Goal: Task Accomplishment & Management: Manage account settings

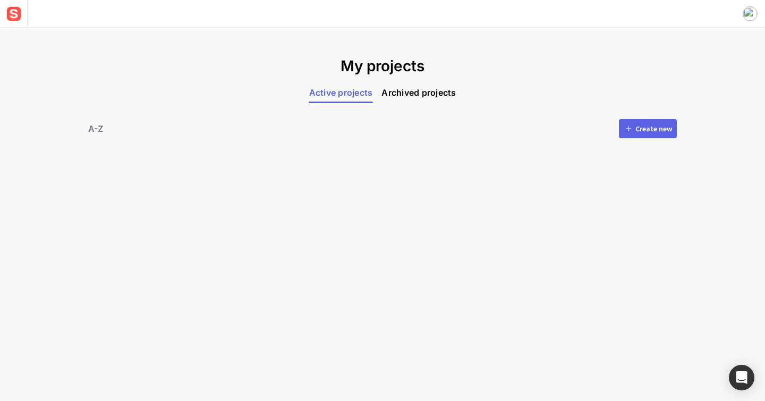
click at [637, 132] on div "Create new" at bounding box center [654, 128] width 37 height 7
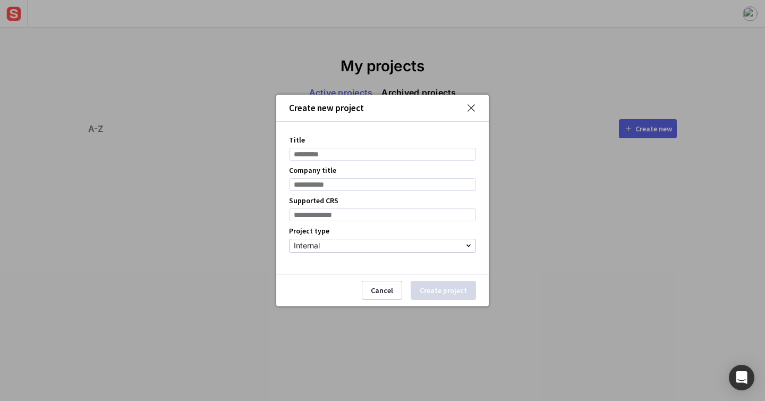
click at [368, 152] on input "Title" at bounding box center [382, 154] width 187 height 13
type input "**********"
click at [377, 184] on input "Company title" at bounding box center [382, 184] width 187 height 13
type input "******"
click at [378, 213] on input at bounding box center [382, 214] width 187 height 13
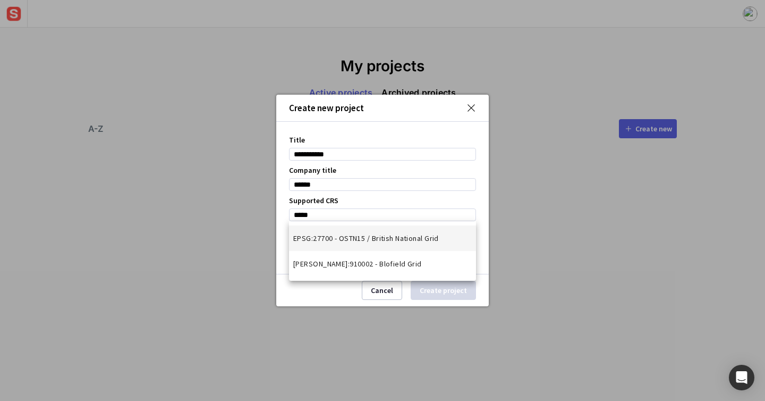
click at [375, 242] on span "EPSG:27700 - OSTN15 / British National Grid" at bounding box center [366, 238] width 146 height 11
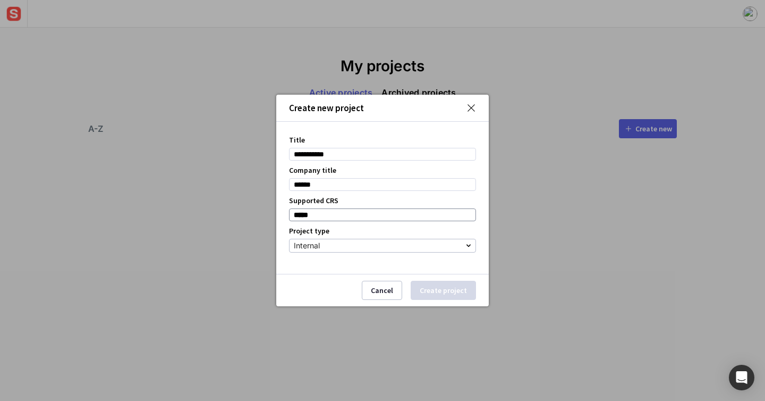
type input "**********"
click at [375, 242] on div "Internal" at bounding box center [380, 245] width 172 height 13
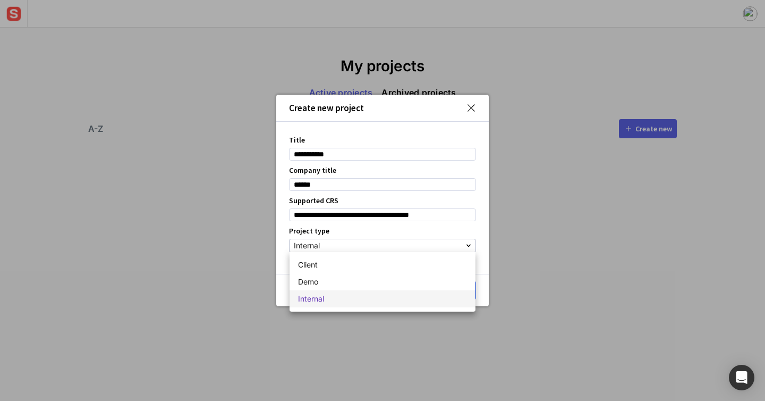
click at [427, 303] on mat-option "Internal" at bounding box center [383, 298] width 186 height 17
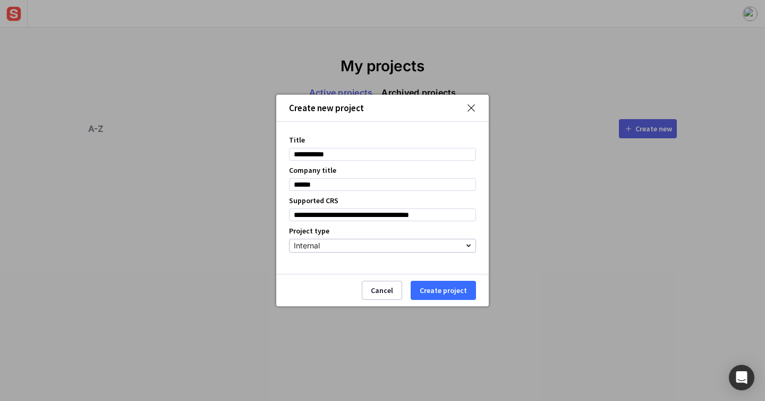
click at [459, 293] on button "Create project" at bounding box center [443, 290] width 65 height 19
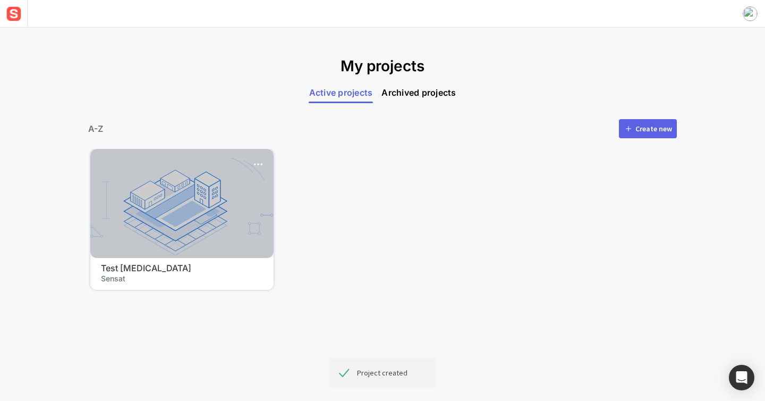
click at [177, 208] on div at bounding box center [181, 203] width 183 height 109
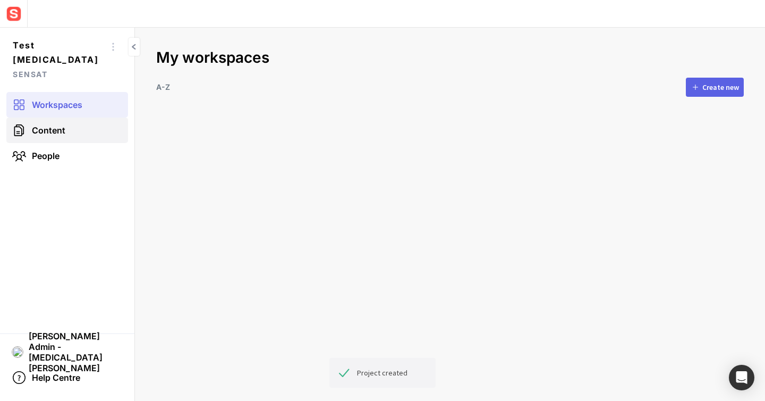
click at [52, 124] on link "Content" at bounding box center [67, 130] width 122 height 26
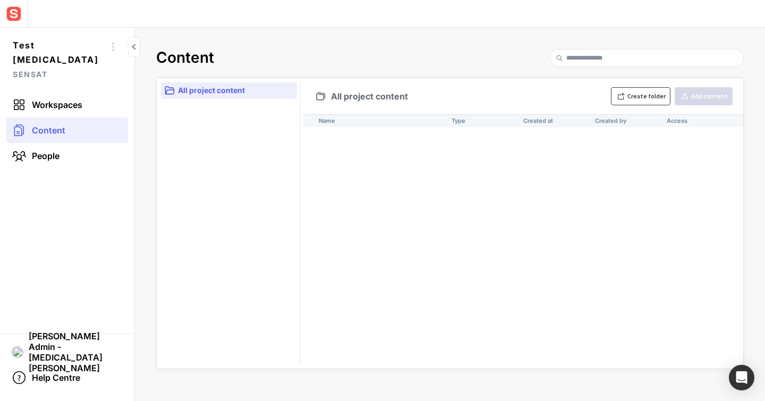
click at [621, 90] on button "Create folder" at bounding box center [641, 96] width 60 height 18
click at [510, 183] on div "Name Type Created at Created by Access untitled - [DATE] [PERSON_NAME] Admin - …" at bounding box center [523, 241] width 440 height 254
click at [418, 151] on div "Name Type Created at Created by Access untitled - [DATE] [PERSON_NAME] Admin - …" at bounding box center [523, 241] width 440 height 254
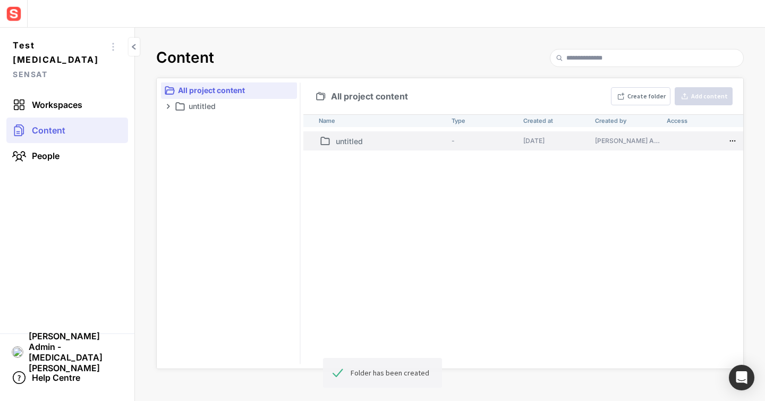
click at [418, 145] on p "untitled" at bounding box center [392, 141] width 112 height 11
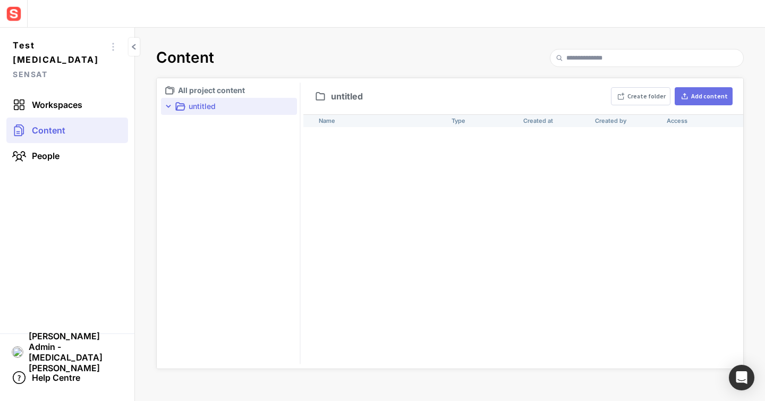
click at [689, 92] on mapp-icon at bounding box center [685, 96] width 10 height 9
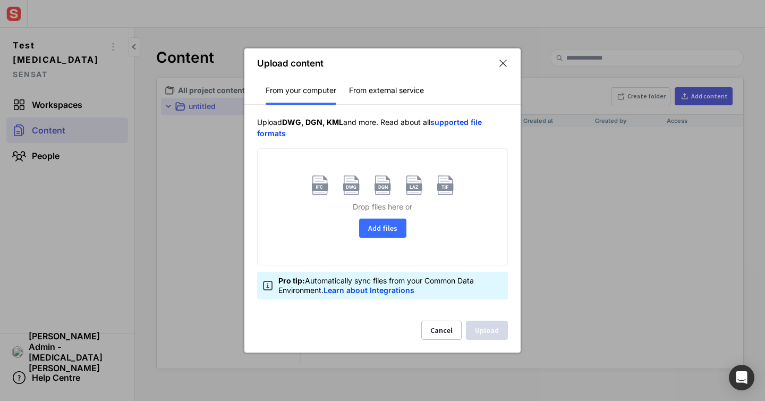
click at [382, 227] on button "Add files" at bounding box center [382, 227] width 47 height 19
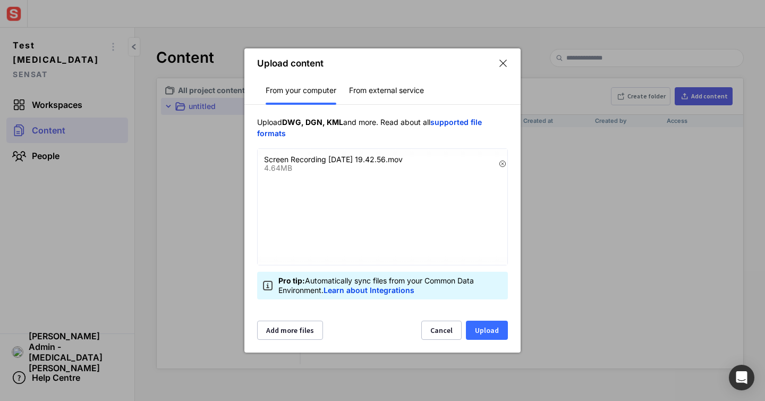
click at [497, 328] on button "Upload" at bounding box center [487, 329] width 42 height 19
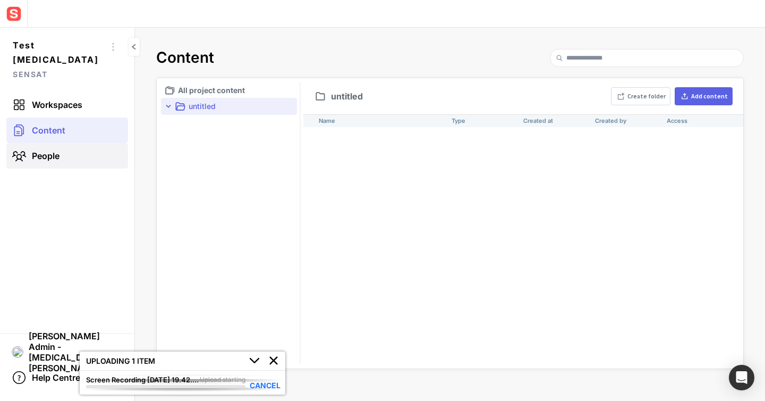
click at [88, 143] on link "People" at bounding box center [67, 156] width 122 height 26
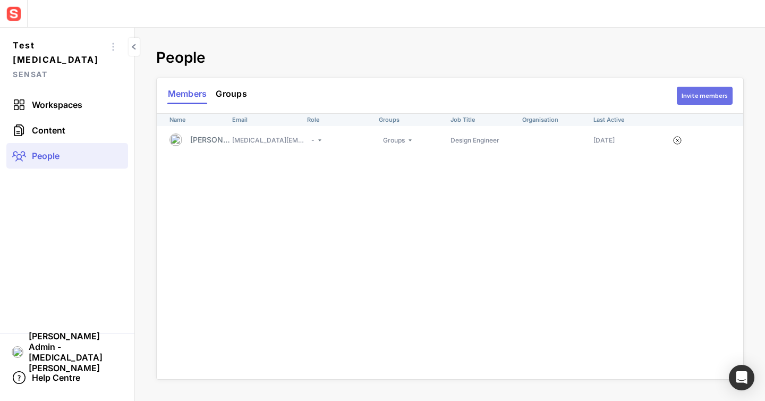
click at [694, 93] on div "Invite members" at bounding box center [705, 95] width 46 height 6
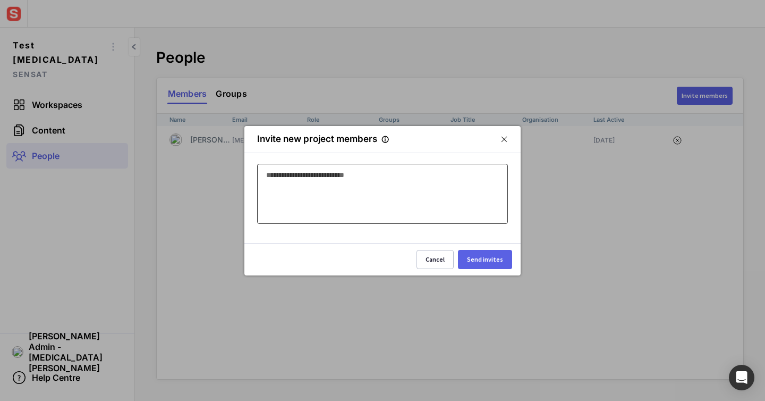
click at [453, 173] on input at bounding box center [380, 174] width 229 height 13
type input "**"
type input "**********"
click at [493, 256] on div "Send invites" at bounding box center [485, 259] width 36 height 6
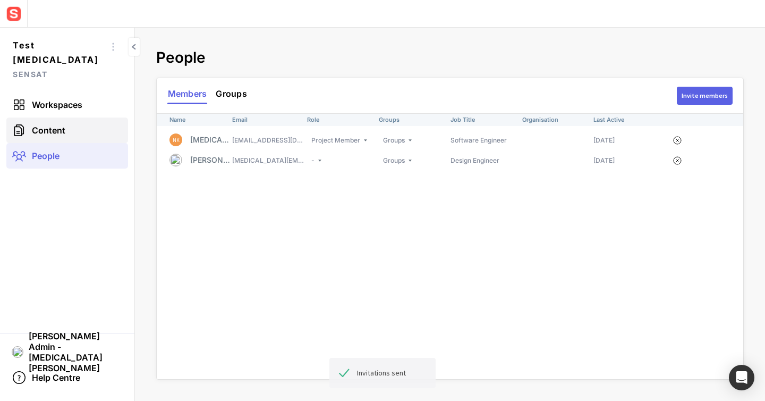
click at [86, 118] on link "Content" at bounding box center [67, 130] width 122 height 26
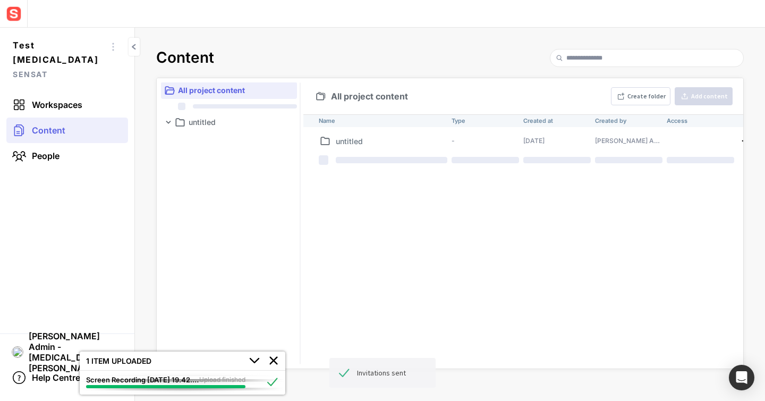
click at [438, 204] on div "Name Type Created at Created by Access untitled - [DATE] [PERSON_NAME] Admin - …" at bounding box center [523, 241] width 440 height 254
click at [429, 141] on p "untitled" at bounding box center [392, 141] width 112 height 11
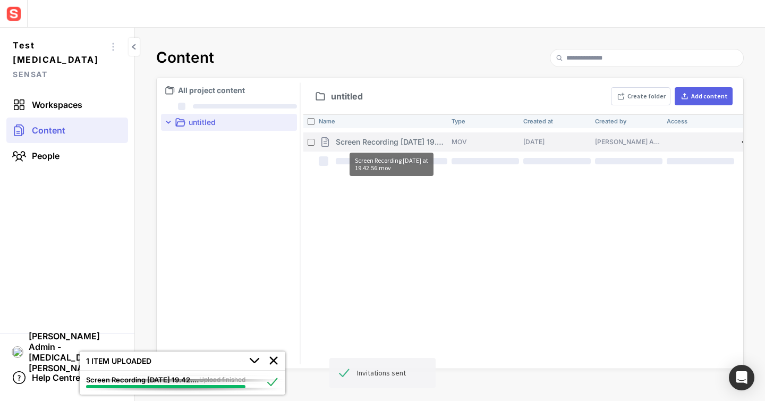
click at [428, 145] on p "Screen Recording [DATE] 19.42.56.mov" at bounding box center [392, 141] width 112 height 11
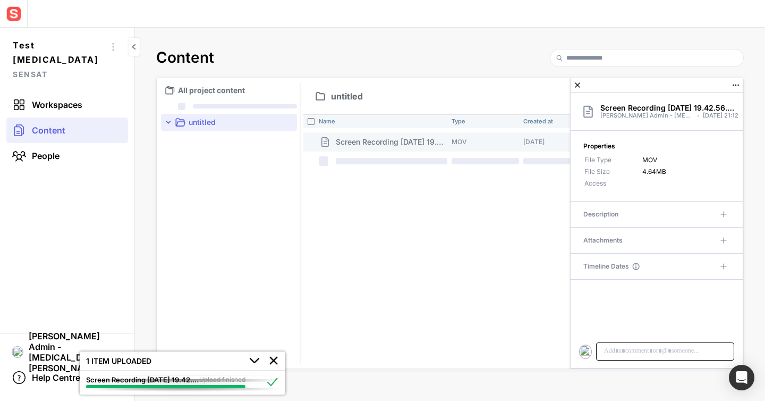
click at [644, 352] on p at bounding box center [665, 351] width 124 height 10
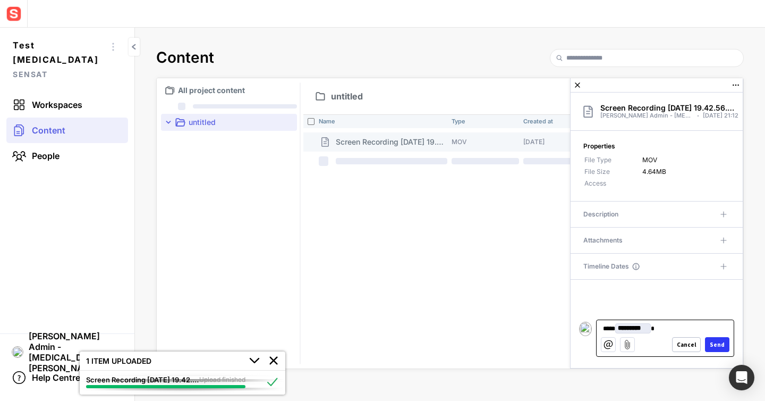
click at [714, 342] on div "Send" at bounding box center [717, 345] width 15 height 6
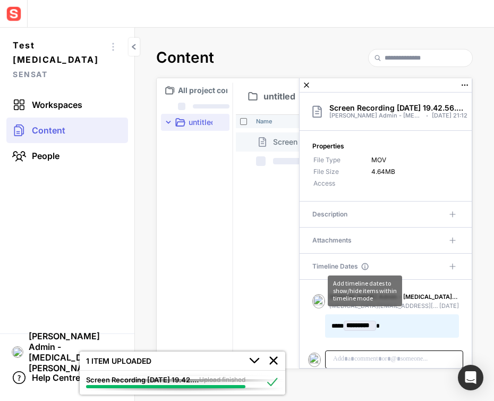
click at [337, 349] on mapp-content-details-comments "Sensat Admin - Nikita Krikun nikita.krikun@sensat.co.uk Today **** ﻿ * ********…" at bounding box center [386, 328] width 172 height 96
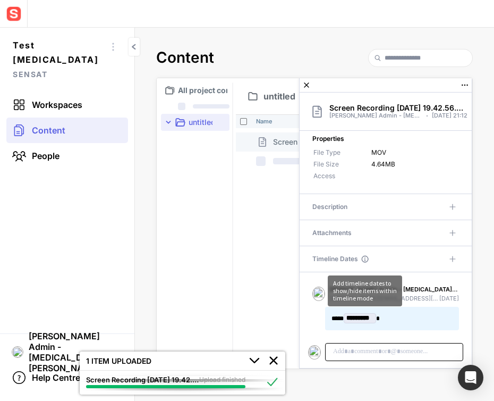
click at [316, 318] on div "Sensat Admin - Nikita Krikun nikita.krikun@sensat.co.uk Today **** ﻿ * ********…" at bounding box center [385, 307] width 147 height 45
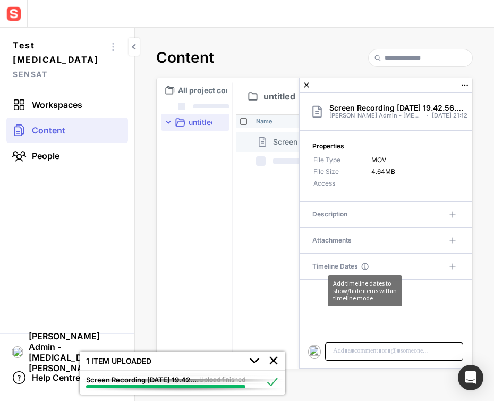
scroll to position [0, 0]
click at [388, 325] on mapp-content-details-comments "NK Nikita K ndkrikun@gmail.com" at bounding box center [386, 324] width 172 height 88
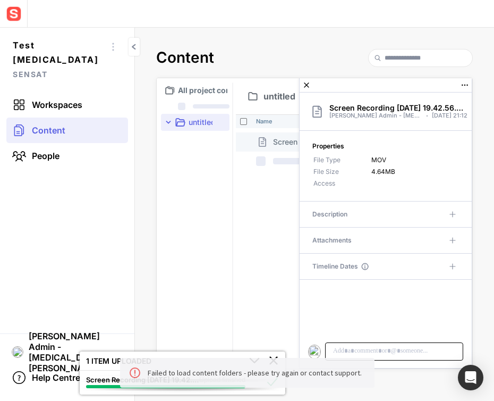
click at [254, 356] on img at bounding box center [254, 360] width 11 height 11
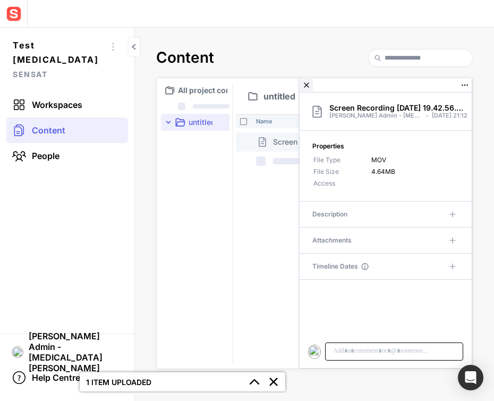
click at [309, 82] on mapp-icon at bounding box center [306, 85] width 13 height 13
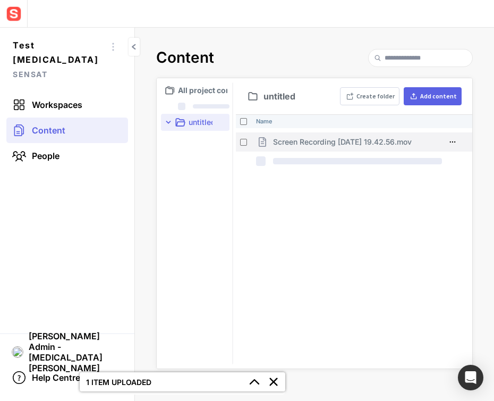
click at [301, 143] on p "Screen Recording [DATE] 19.42.56.mov" at bounding box center [342, 141] width 139 height 11
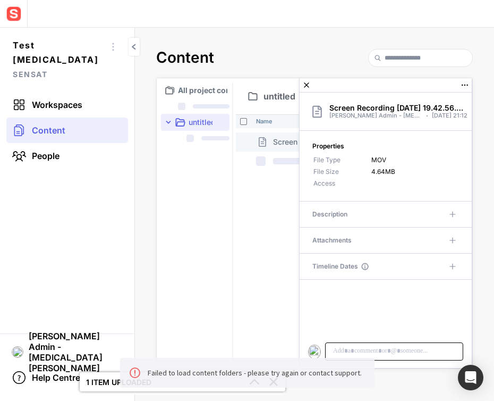
click at [368, 351] on p at bounding box center [394, 351] width 124 height 10
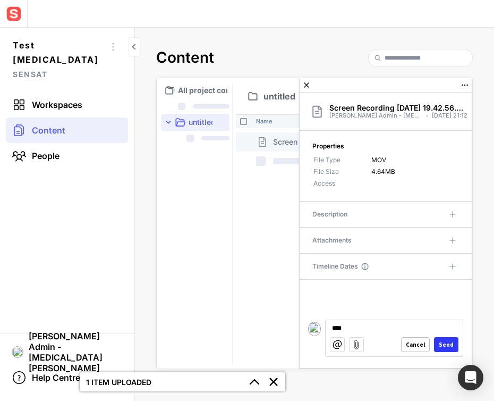
click at [293, 302] on div "Name Screen Recording 2025-09-29 at 19.42.56.mov" at bounding box center [354, 241] width 237 height 254
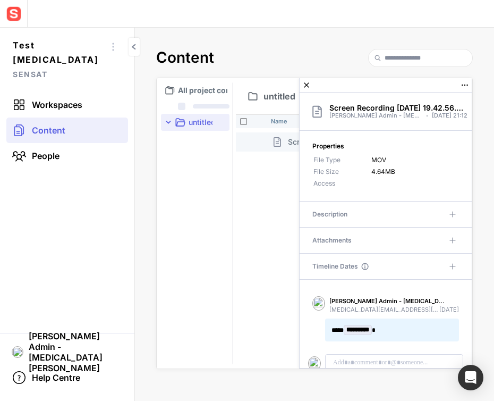
scroll to position [12, 0]
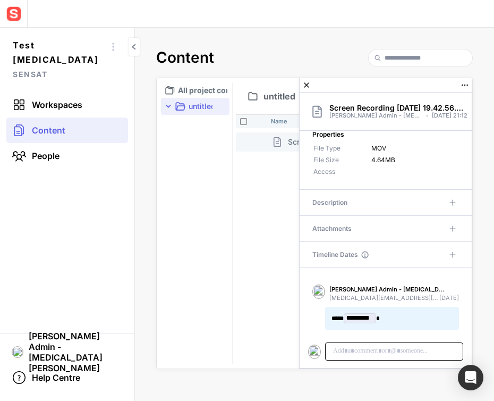
click at [379, 350] on p at bounding box center [394, 351] width 124 height 10
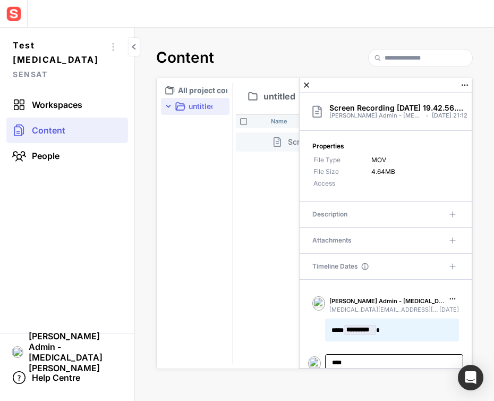
scroll to position [35, 0]
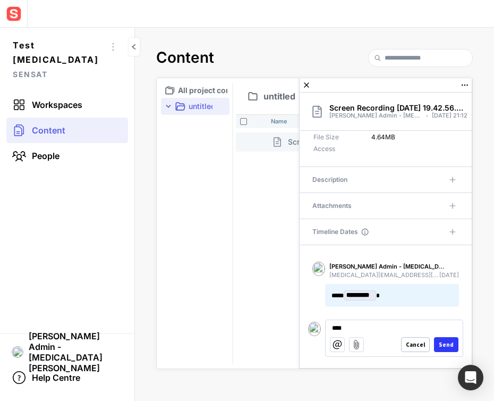
click at [267, 209] on div "Name Screen Recording 2025-09-29 at 19.42.56.mov" at bounding box center [354, 241] width 237 height 254
click at [306, 82] on mapp-icon at bounding box center [306, 85] width 13 height 13
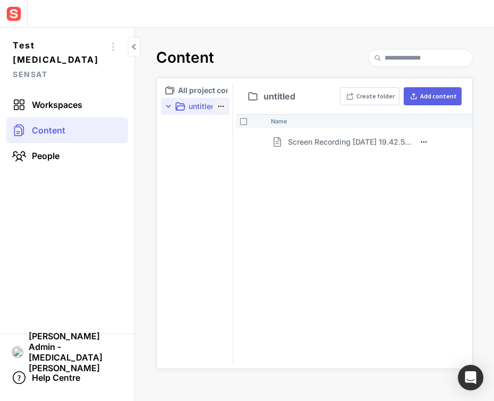
click at [222, 105] on mapp-icon at bounding box center [221, 106] width 11 height 11
click at [199, 138] on span "Access" at bounding box center [197, 138] width 55 height 10
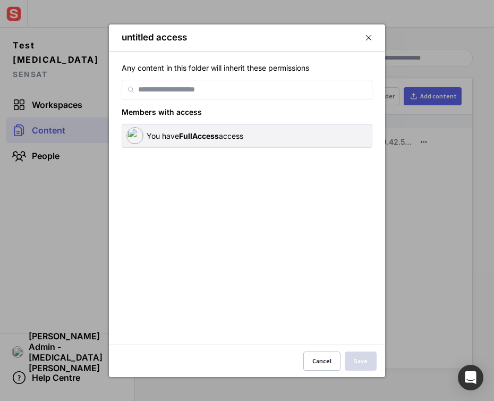
click at [253, 78] on mapp-modal-body "Any content in this folder will inherit these permissions Members with access Y…" at bounding box center [247, 197] width 276 height 293
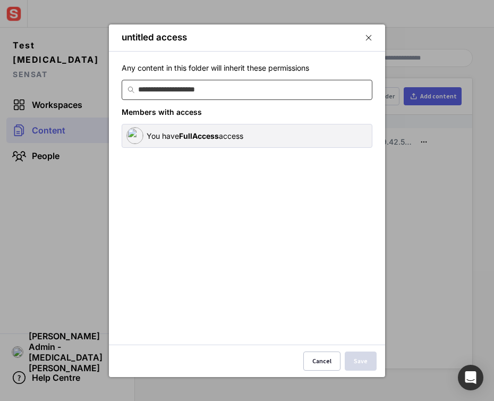
click at [247, 87] on input at bounding box center [253, 89] width 230 height 19
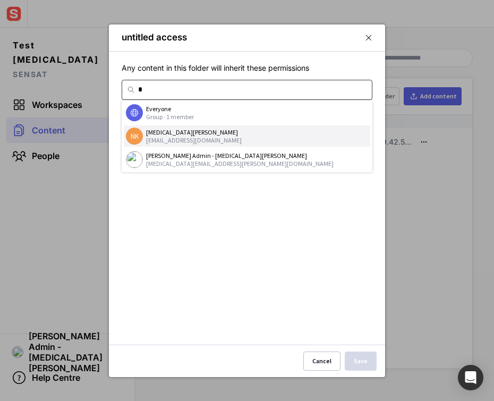
type input "*"
click at [230, 135] on div "[MEDICAL_DATA][PERSON_NAME]" at bounding box center [257, 132] width 222 height 8
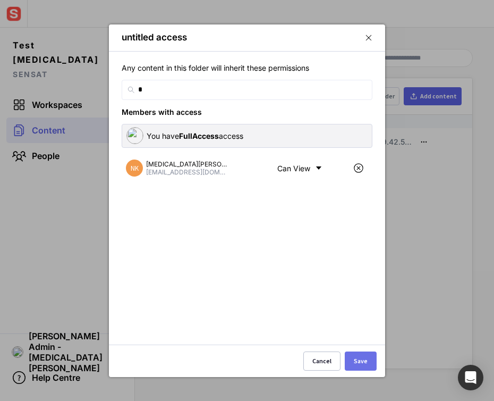
click at [363, 363] on div "Save" at bounding box center [361, 361] width 14 height 6
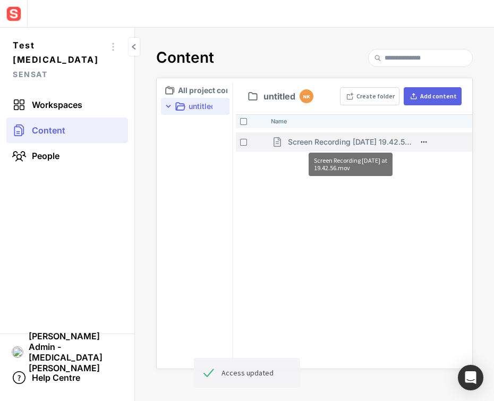
click at [316, 143] on p "Screen Recording 2025-09-29 at 19.42.56.mov" at bounding box center [351, 141] width 126 height 11
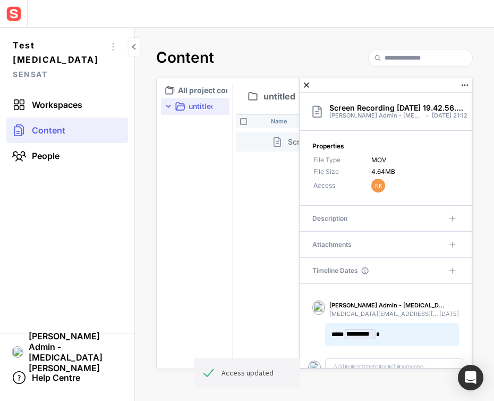
scroll to position [16, 0]
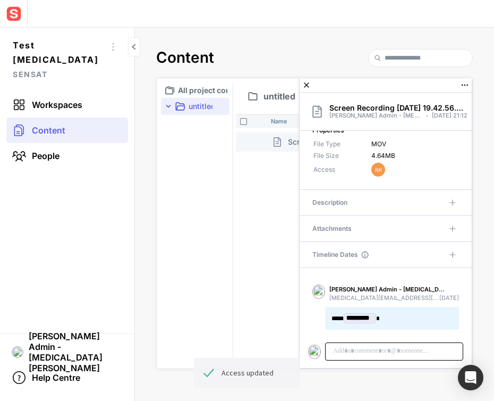
click at [385, 352] on p at bounding box center [394, 351] width 124 height 10
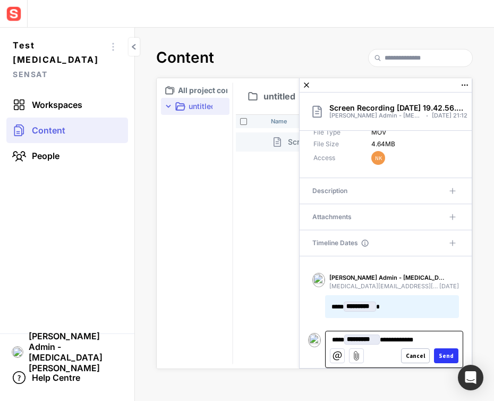
click at [442, 354] on div "Send" at bounding box center [446, 356] width 15 height 6
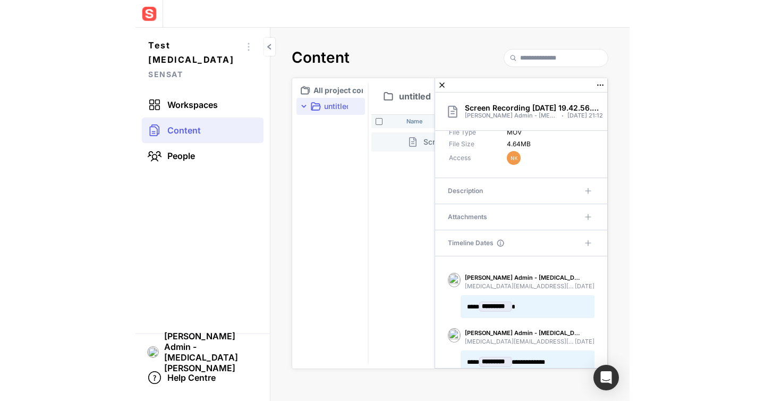
scroll to position [71, 0]
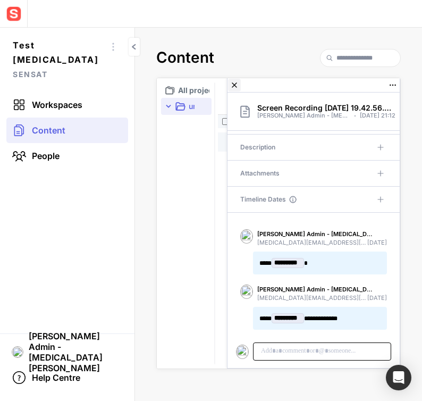
click at [233, 85] on mapp-icon at bounding box center [234, 85] width 13 height 13
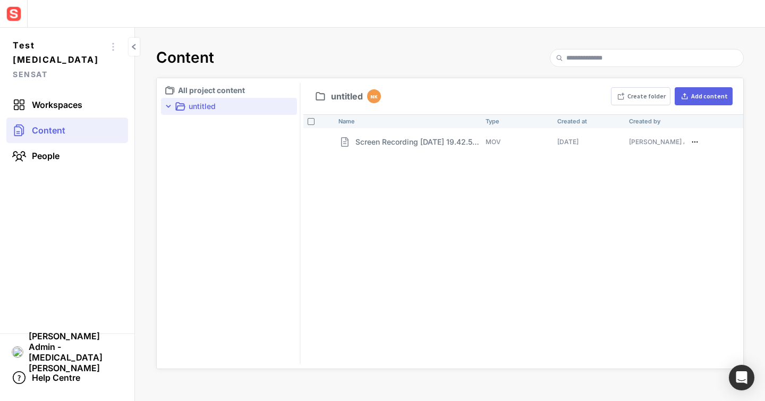
click at [366, 257] on div "Name Type Created at Created by Access Screen Recording 2025-09-29 at 19.42.56.…" at bounding box center [523, 241] width 440 height 254
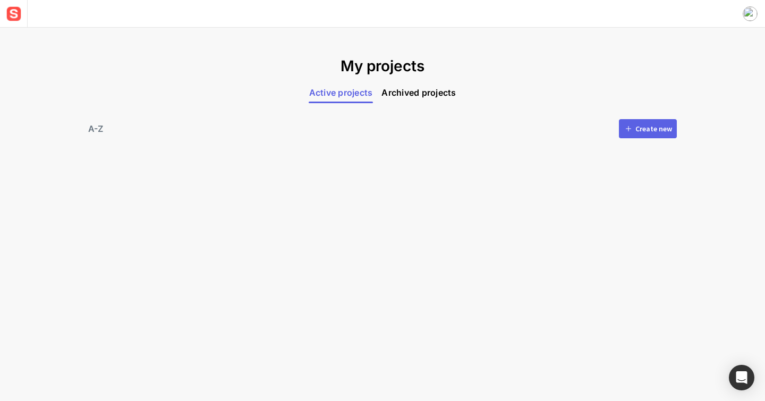
click at [641, 128] on div "Create new" at bounding box center [654, 128] width 37 height 7
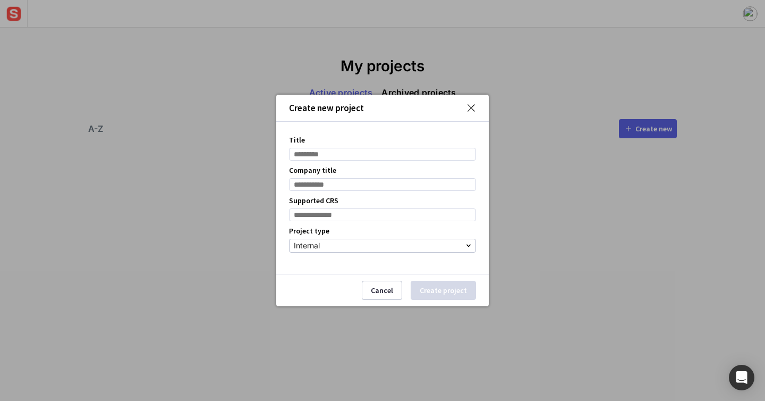
click at [390, 157] on input "Title" at bounding box center [382, 154] width 187 height 13
type input "**********"
click at [408, 187] on input "Company title" at bounding box center [382, 184] width 187 height 13
type input "******"
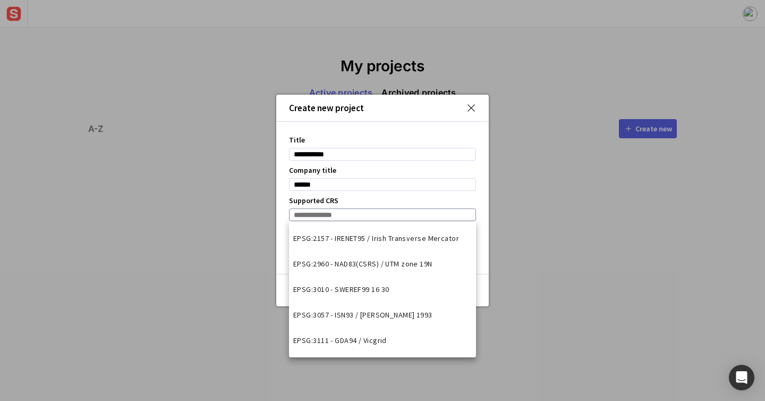
click at [405, 218] on input at bounding box center [382, 214] width 187 height 13
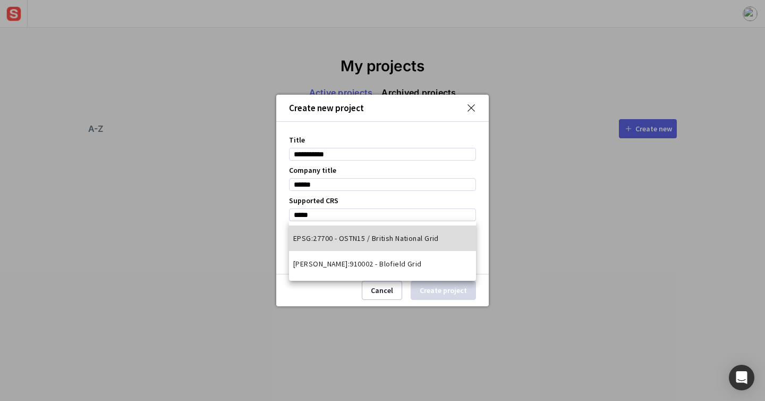
click at [406, 235] on span "EPSG:27700 - OSTN15 / British National Grid" at bounding box center [366, 238] width 146 height 11
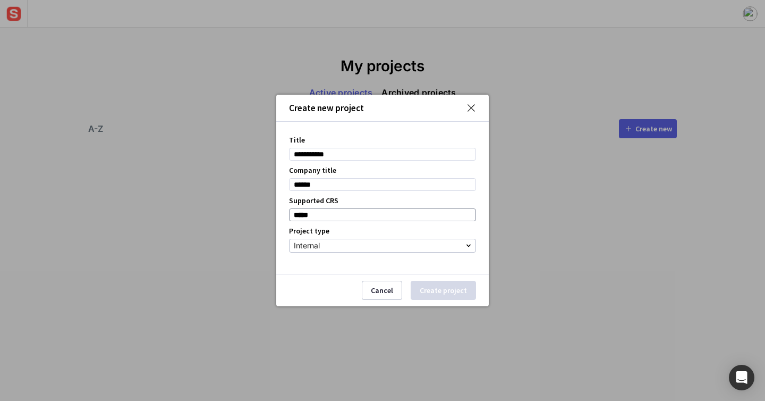
type input "**********"
click at [403, 244] on div "Internal" at bounding box center [380, 245] width 172 height 13
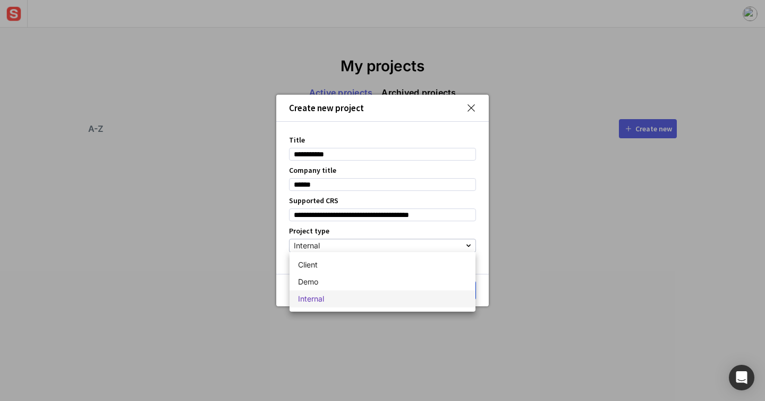
click at [482, 276] on div at bounding box center [382, 200] width 765 height 401
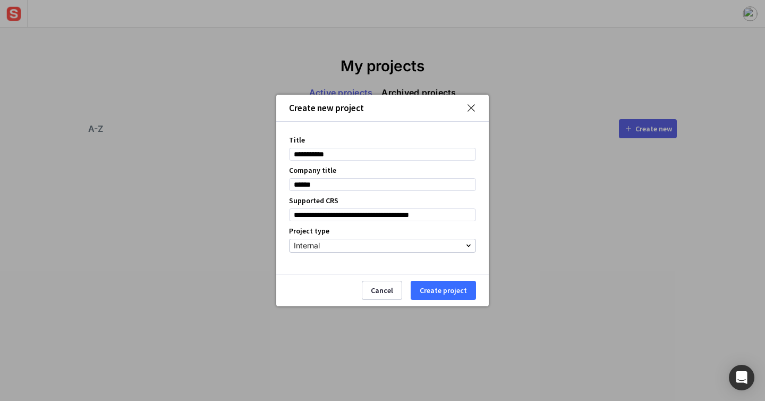
click at [468, 292] on button "Create project" at bounding box center [443, 290] width 65 height 19
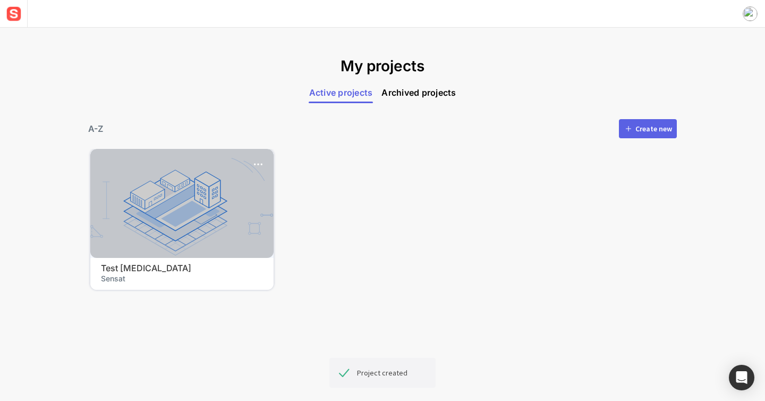
click at [177, 209] on div at bounding box center [181, 203] width 183 height 109
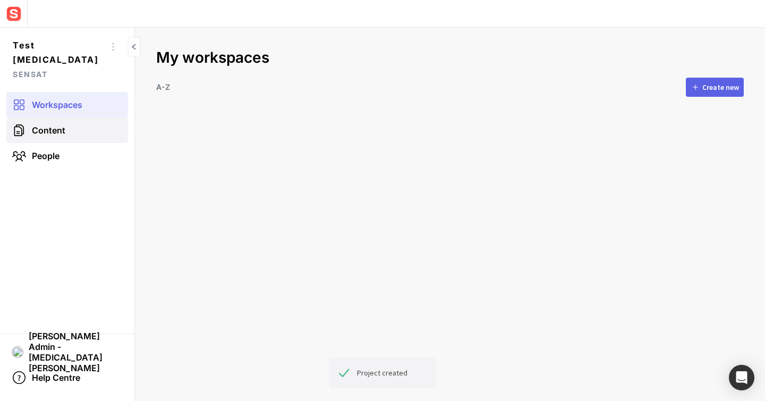
click at [48, 123] on link "Content" at bounding box center [67, 130] width 122 height 26
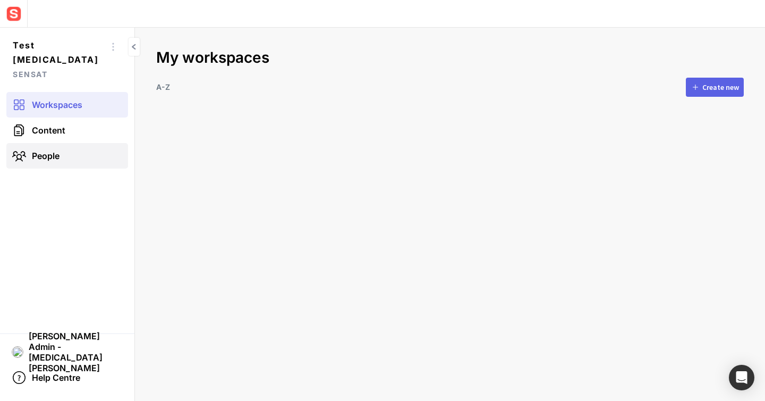
click at [62, 143] on link "People" at bounding box center [67, 156] width 122 height 26
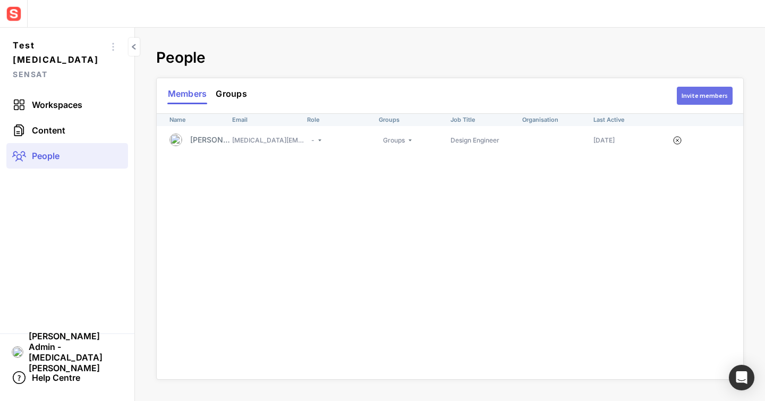
click at [698, 94] on div "Invite members" at bounding box center [705, 95] width 46 height 6
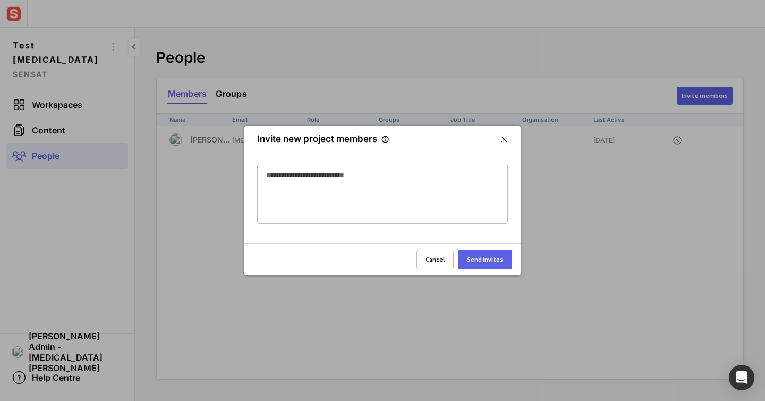
click at [415, 164] on mat-form-field at bounding box center [382, 194] width 251 height 60
click at [400, 175] on input at bounding box center [380, 174] width 229 height 13
type input "**********"
click at [485, 263] on button "Send invites" at bounding box center [485, 259] width 54 height 19
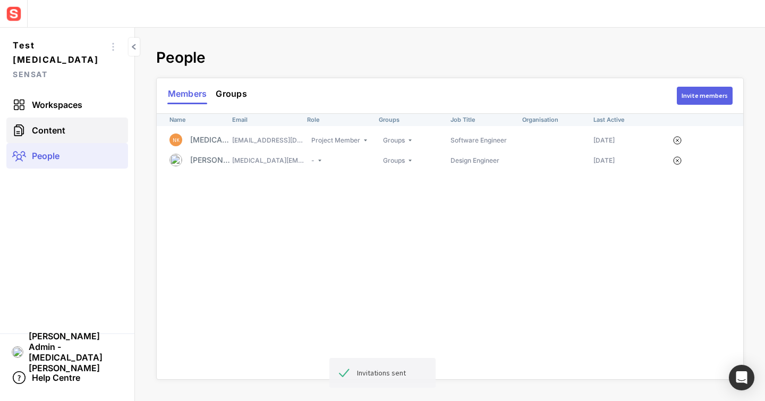
click at [21, 124] on link "Content" at bounding box center [67, 130] width 122 height 26
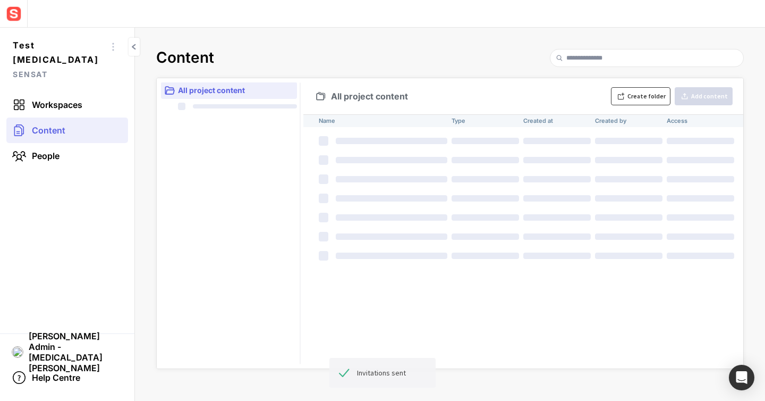
click at [663, 96] on div "Create folder" at bounding box center [647, 96] width 38 height 6
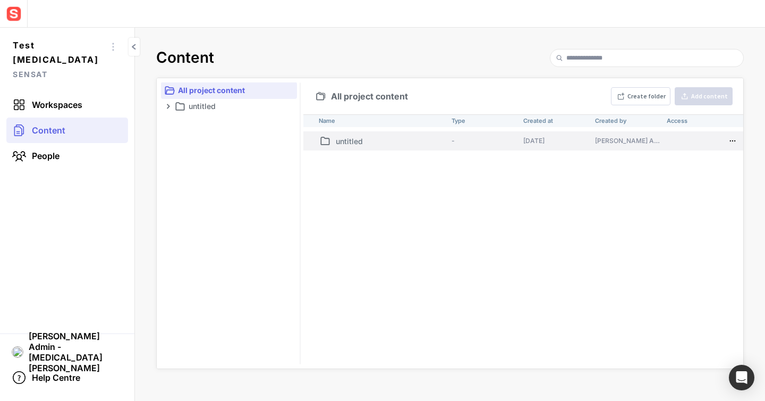
click at [469, 146] on td "-" at bounding box center [483, 140] width 72 height 19
click at [358, 142] on p "untitled" at bounding box center [392, 141] width 112 height 11
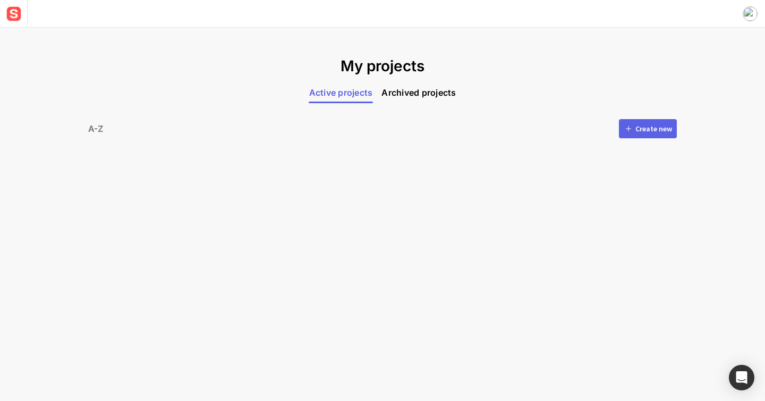
click at [639, 129] on div "Create new" at bounding box center [654, 128] width 37 height 7
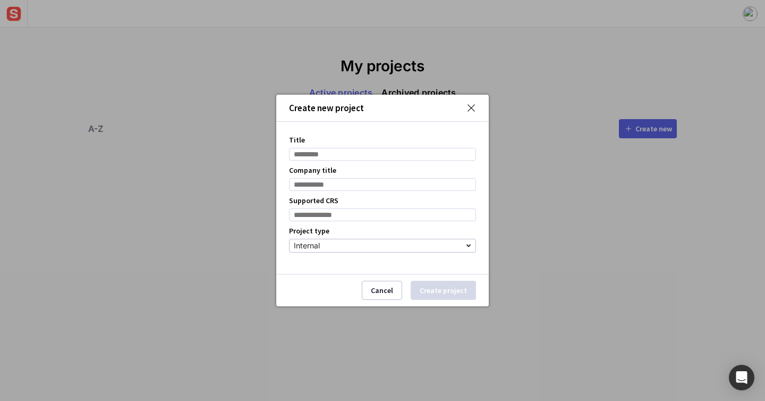
click at [372, 154] on input "Title" at bounding box center [382, 154] width 187 height 13
type input "****"
click at [363, 180] on input "Company title" at bounding box center [382, 184] width 187 height 13
type input "******"
click at [387, 218] on input at bounding box center [382, 214] width 187 height 13
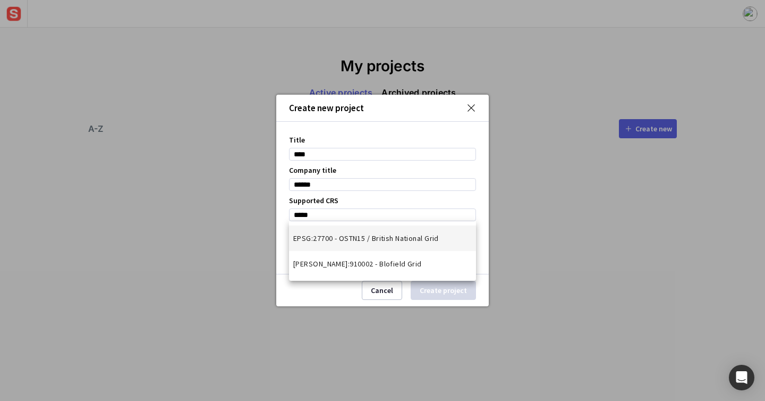
click at [387, 242] on span "EPSG:27700 - OSTN15 / British National Grid" at bounding box center [366, 238] width 146 height 11
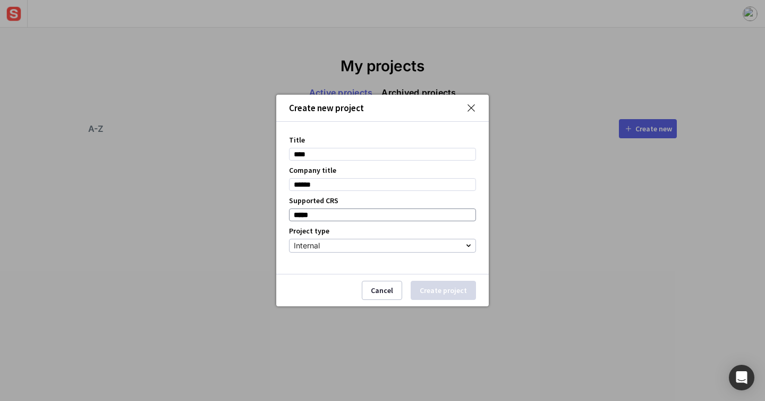
type input "**********"
click at [443, 289] on button "Create project" at bounding box center [443, 290] width 65 height 19
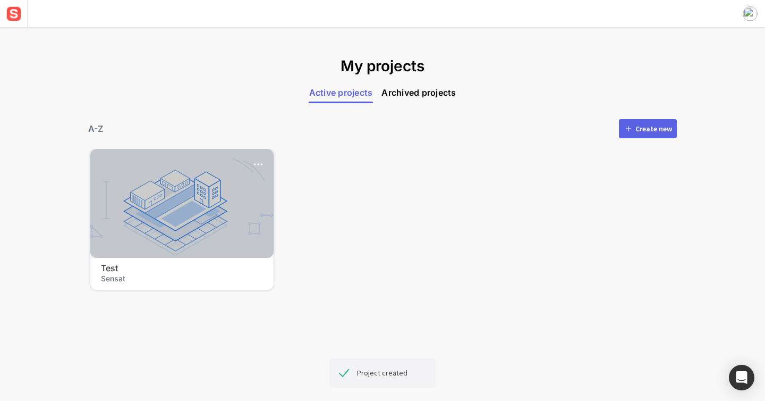
click at [235, 227] on div at bounding box center [181, 203] width 183 height 109
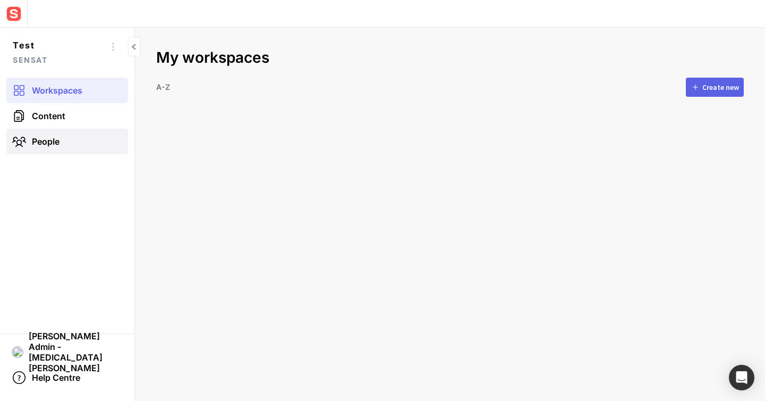
click at [37, 146] on span "People" at bounding box center [46, 141] width 28 height 11
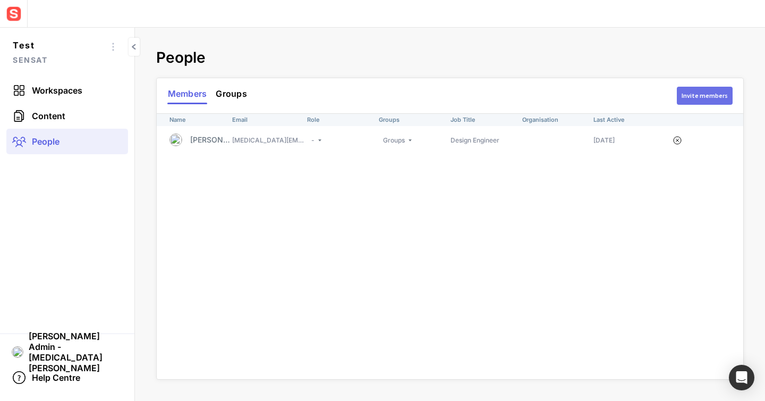
click at [712, 92] on div "Invite members" at bounding box center [705, 95] width 46 height 6
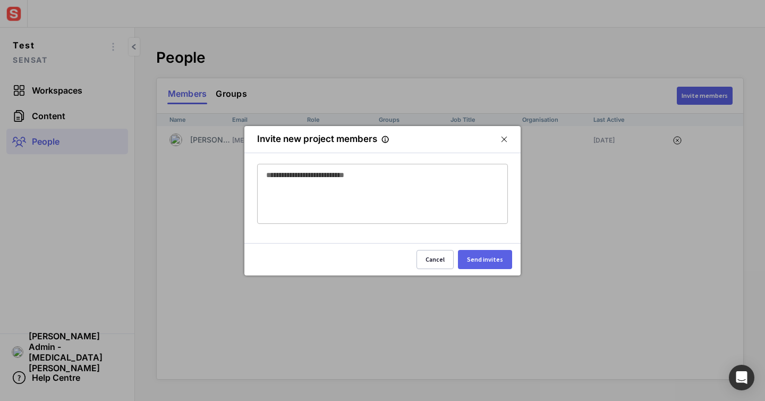
click at [423, 163] on mapp-modal-body at bounding box center [382, 194] width 276 height 82
click at [395, 189] on div at bounding box center [382, 179] width 233 height 30
type input "**********"
click at [476, 252] on button "Send invites" at bounding box center [485, 259] width 54 height 19
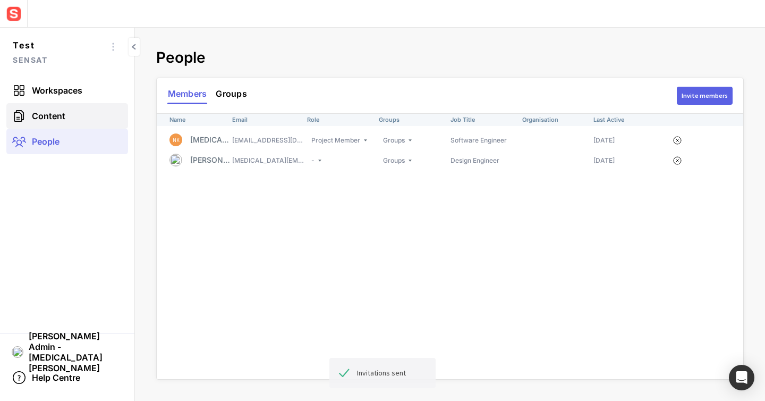
click at [91, 115] on link "Content" at bounding box center [67, 116] width 122 height 26
click at [76, 115] on link "Content" at bounding box center [67, 116] width 122 height 26
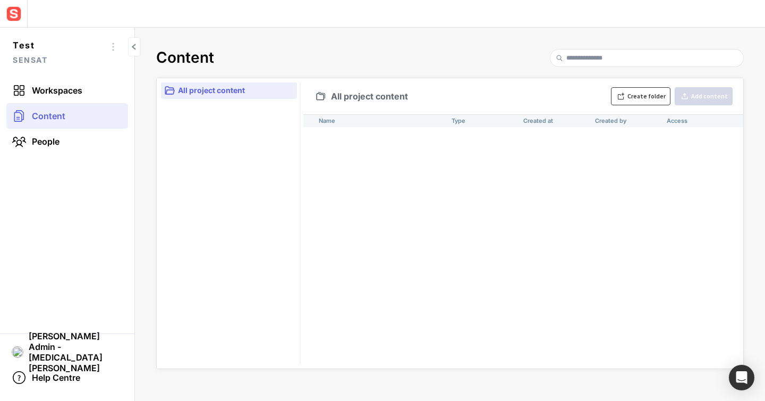
click at [643, 99] on div "Create folder" at bounding box center [647, 96] width 38 height 6
click at [360, 165] on div "Name Type Created at Created by Access untitled - [DATE] [PERSON_NAME] Admin - …" at bounding box center [523, 241] width 440 height 254
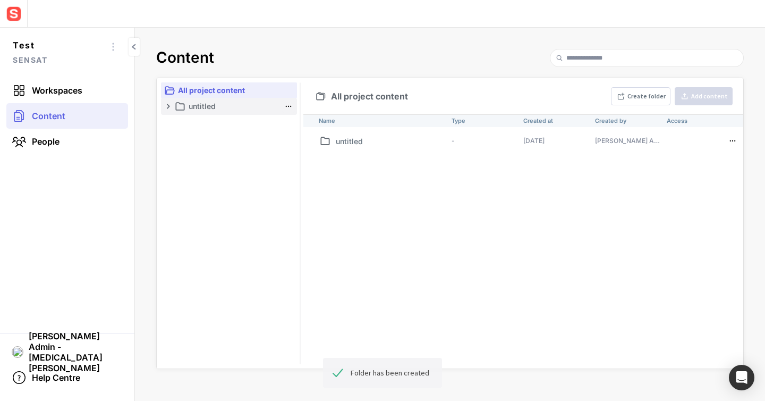
click at [289, 106] on mapp-icon at bounding box center [288, 106] width 11 height 11
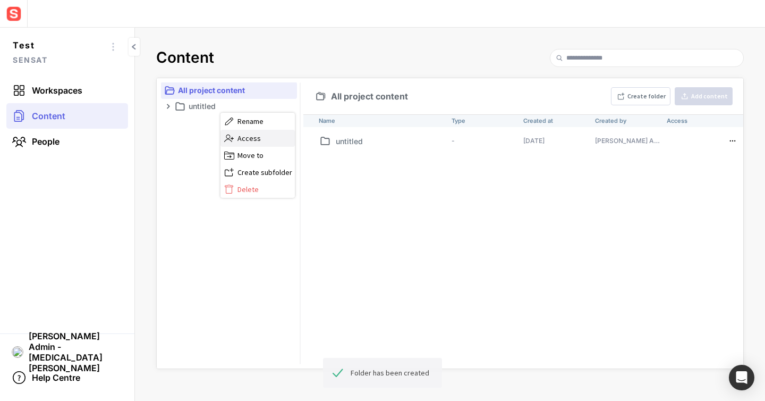
click at [277, 132] on label "Access" at bounding box center [258, 138] width 74 height 17
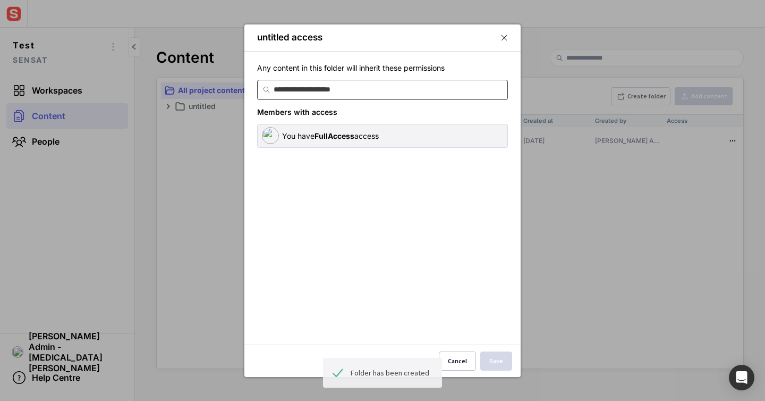
click at [307, 95] on input at bounding box center [389, 89] width 230 height 19
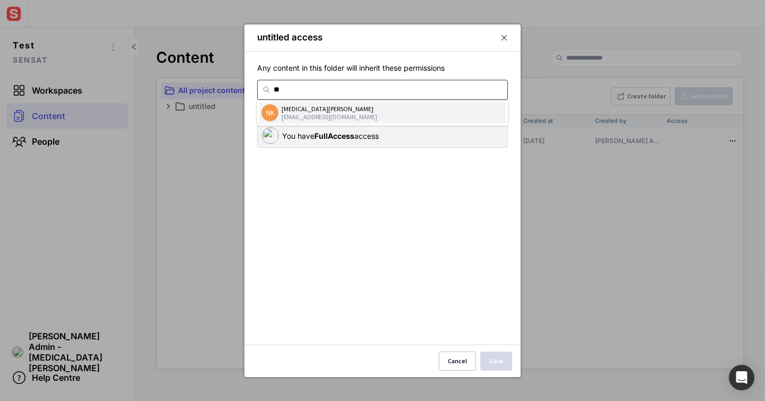
type input "**"
click at [312, 116] on div "[EMAIL_ADDRESS][DOMAIN_NAME]" at bounding box center [393, 117] width 222 height 8
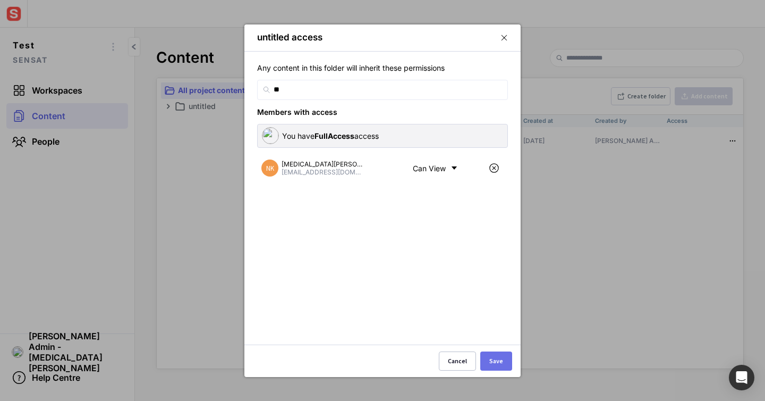
click at [505, 365] on button "Save" at bounding box center [496, 360] width 32 height 19
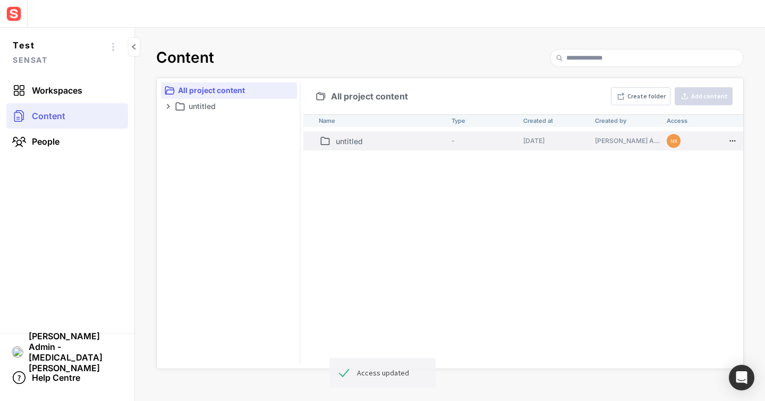
click at [353, 136] on p "untitled" at bounding box center [392, 141] width 112 height 11
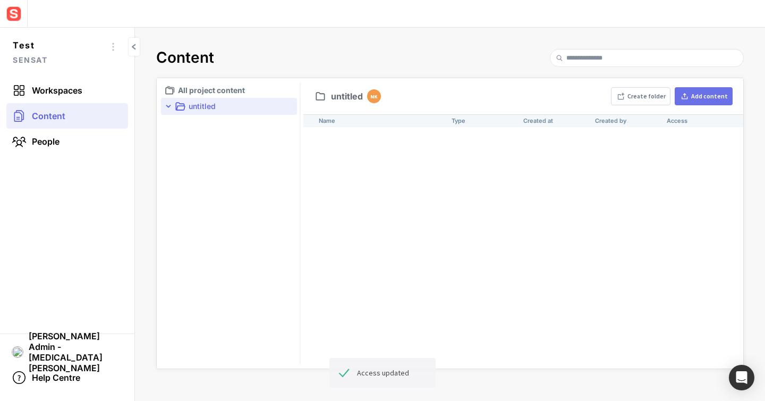
click at [702, 88] on button "Add content" at bounding box center [704, 96] width 58 height 18
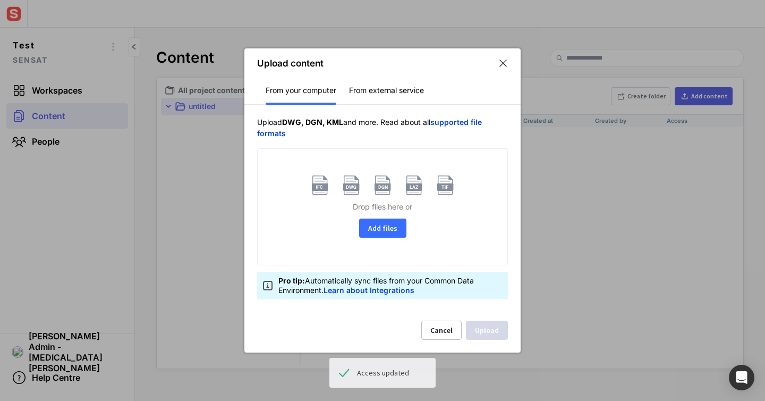
click at [394, 235] on button "Add files" at bounding box center [382, 227] width 47 height 19
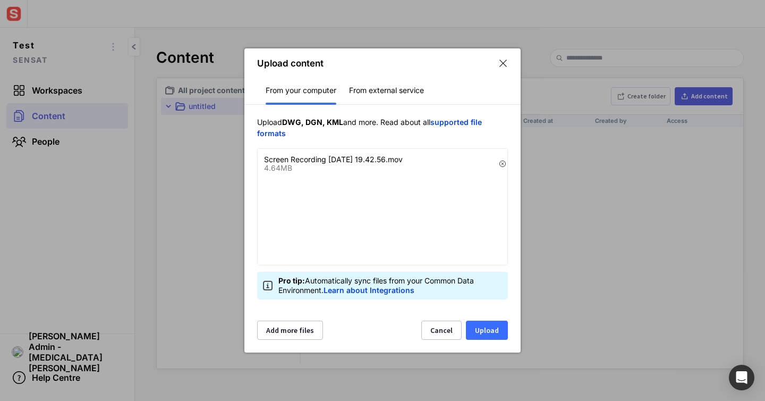
click at [481, 331] on button "Upload" at bounding box center [487, 329] width 42 height 19
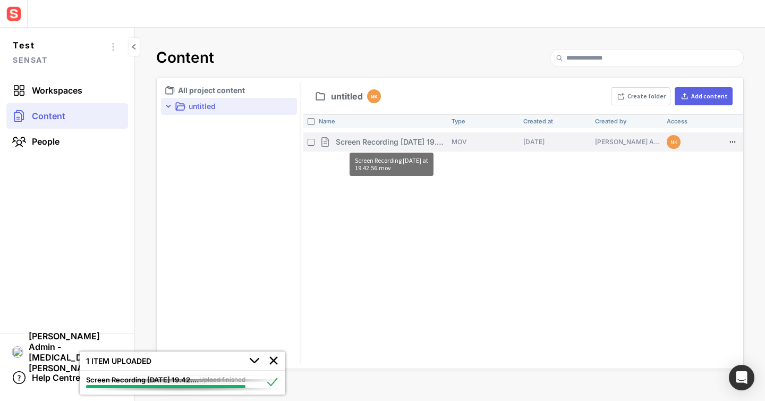
click at [396, 144] on p "Screen Recording [DATE] 19.42.56.mov" at bounding box center [392, 141] width 112 height 11
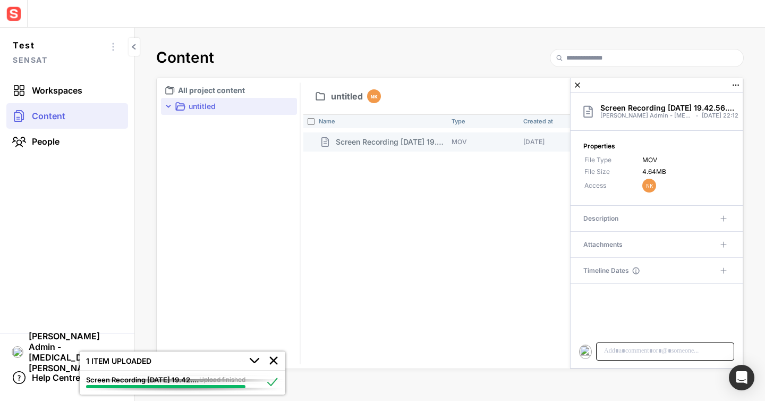
click at [640, 346] on p at bounding box center [665, 351] width 124 height 10
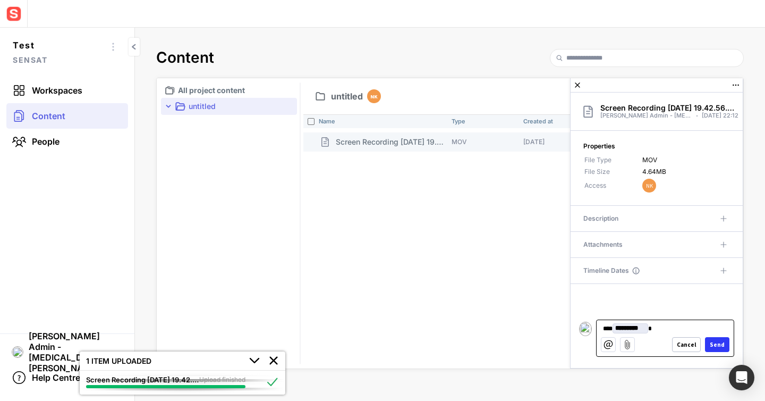
click at [711, 342] on button "Send" at bounding box center [717, 344] width 24 height 15
